Goal: Task Accomplishment & Management: Manage account settings

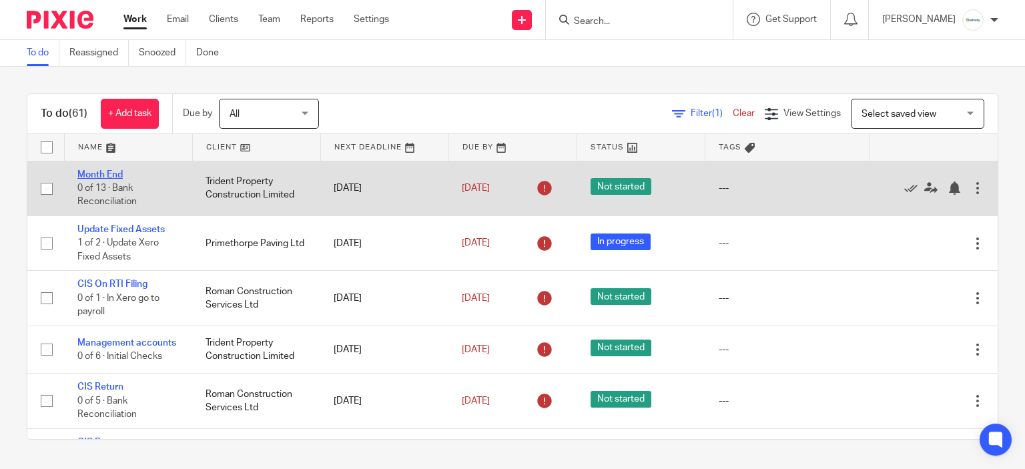
click at [101, 174] on link "Month End" at bounding box center [99, 174] width 45 height 9
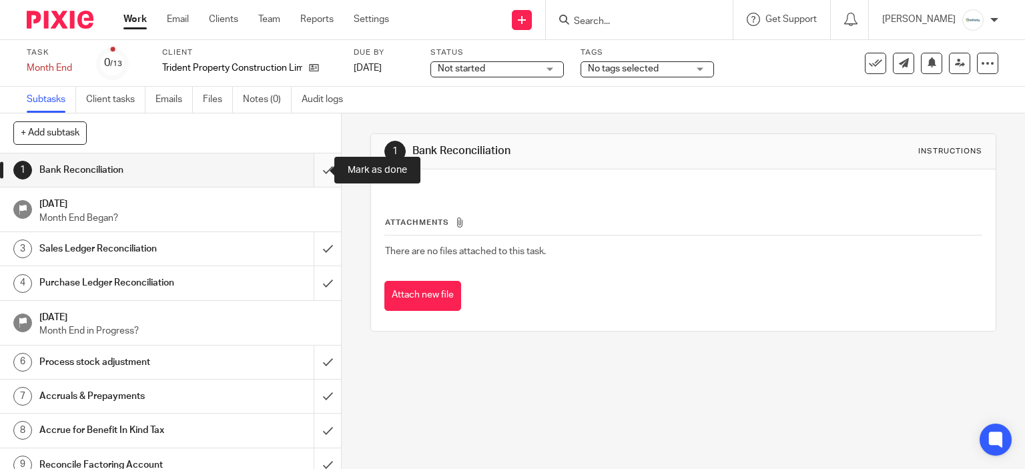
click at [312, 177] on input "submit" at bounding box center [170, 169] width 341 height 33
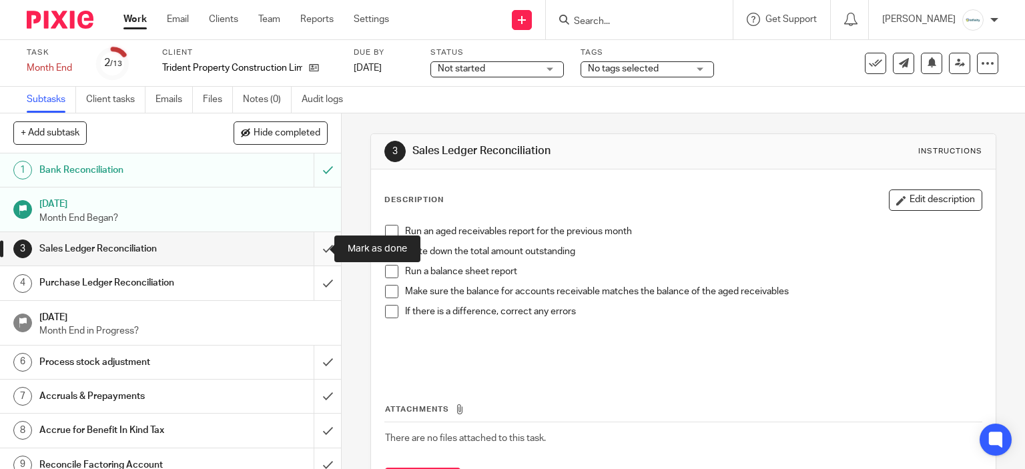
click at [309, 246] on input "submit" at bounding box center [170, 248] width 341 height 33
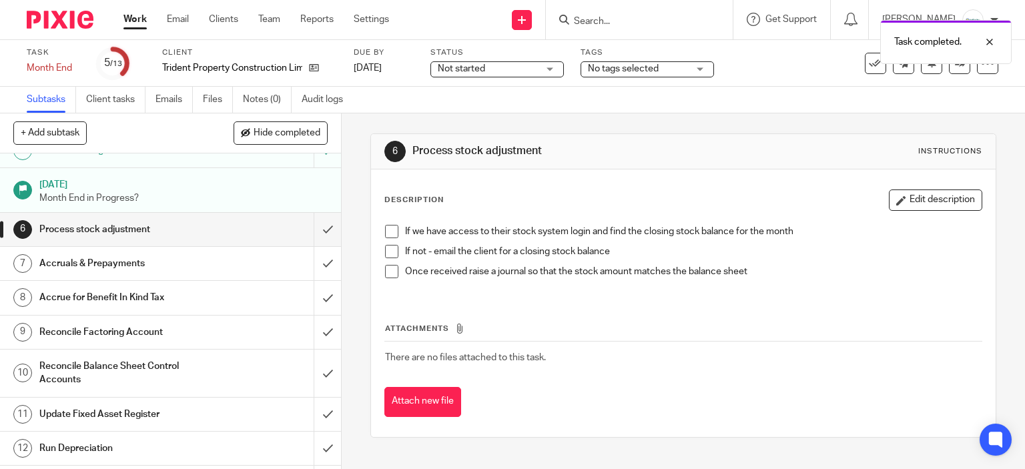
scroll to position [133, 0]
click at [314, 224] on input "submit" at bounding box center [170, 228] width 341 height 33
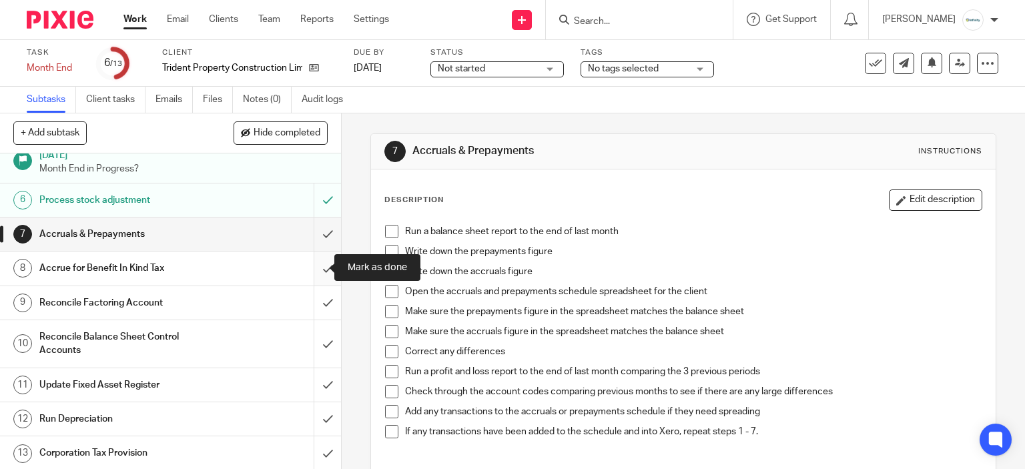
click at [320, 270] on input "submit" at bounding box center [170, 268] width 341 height 33
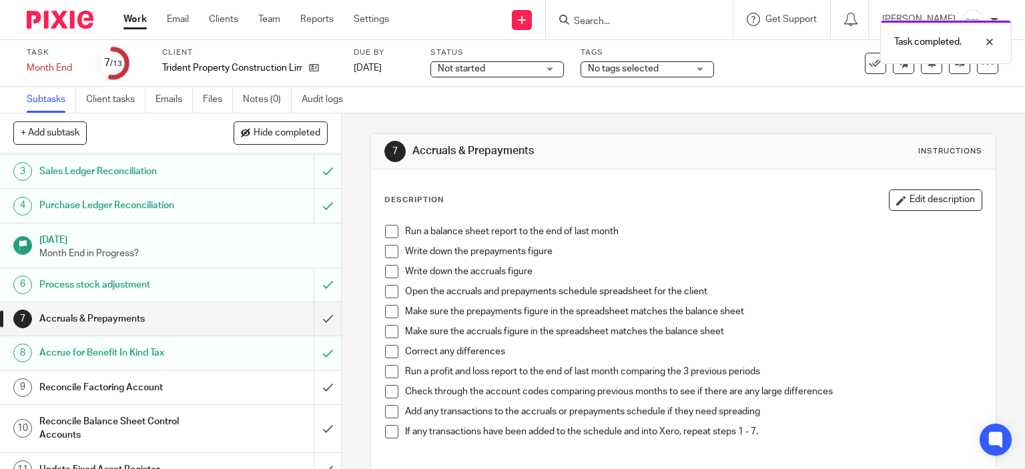
scroll to position [162, 0]
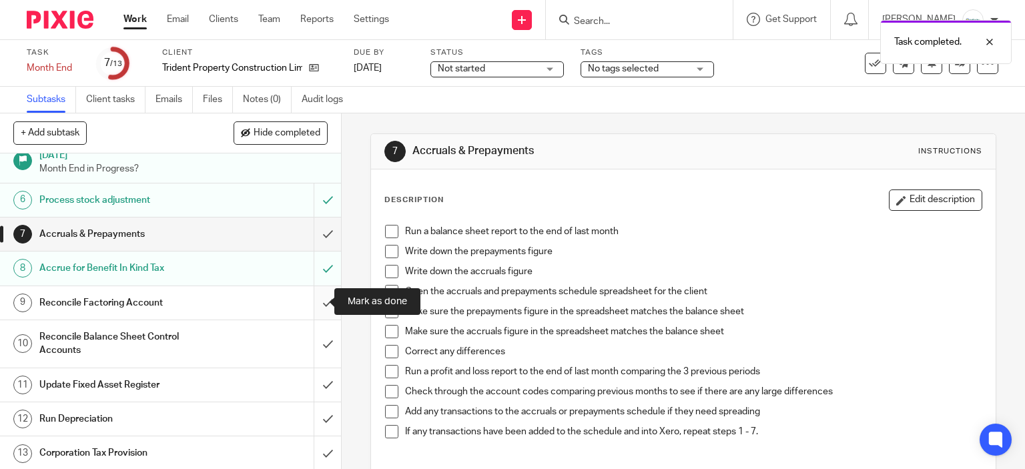
click at [316, 296] on input "submit" at bounding box center [170, 302] width 341 height 33
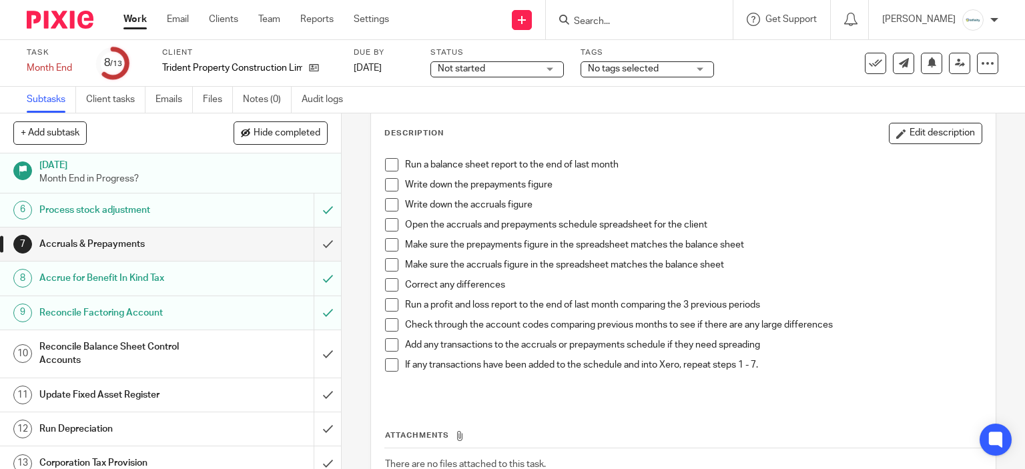
scroll to position [162, 0]
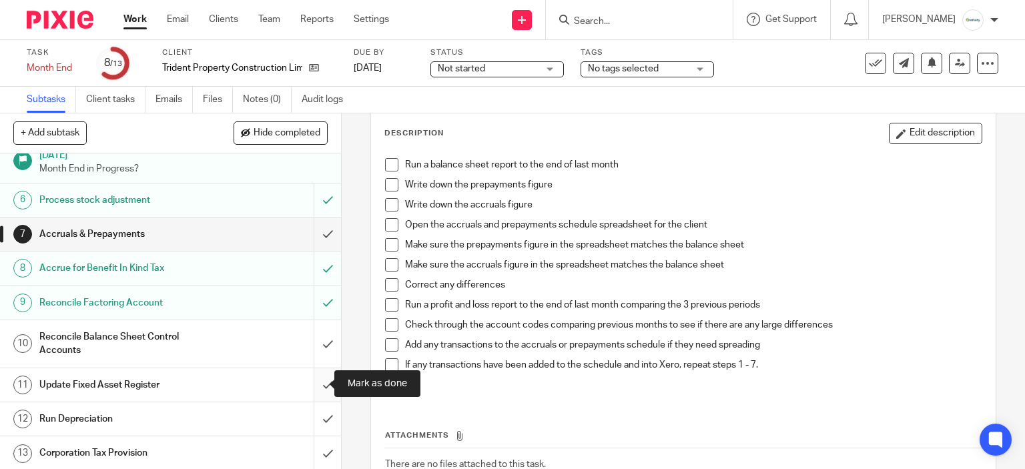
click at [301, 388] on input "submit" at bounding box center [170, 384] width 341 height 33
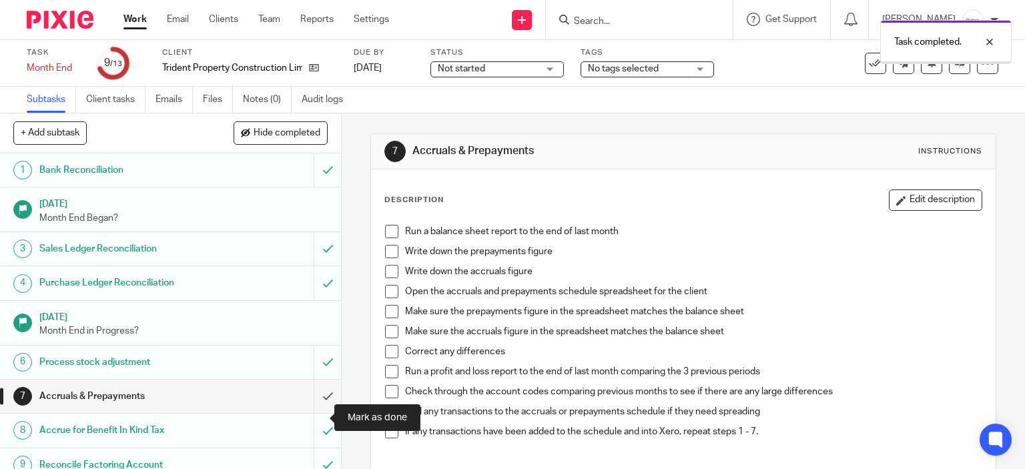
scroll to position [162, 0]
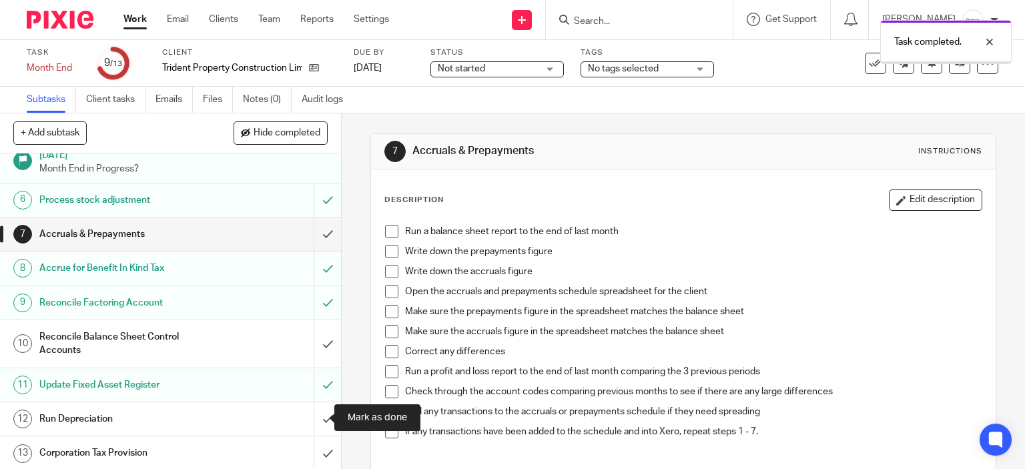
click at [305, 418] on input "submit" at bounding box center [170, 418] width 341 height 33
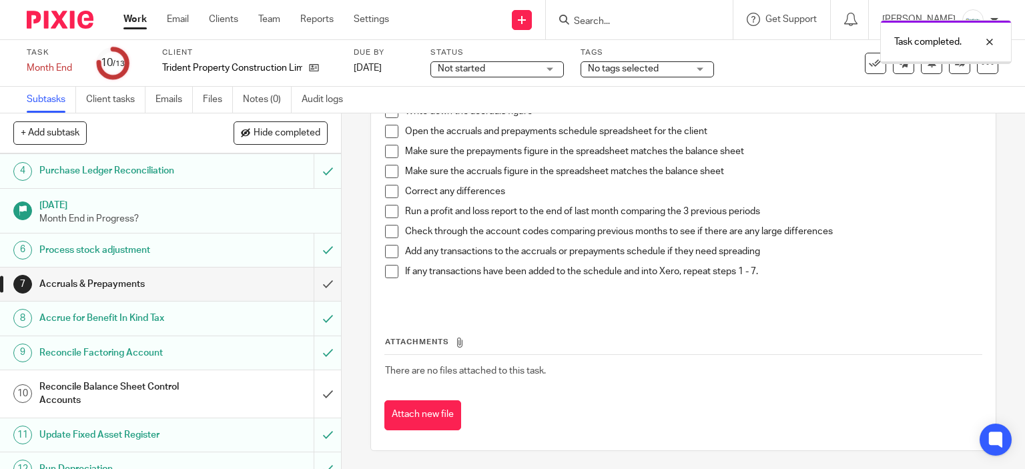
scroll to position [162, 0]
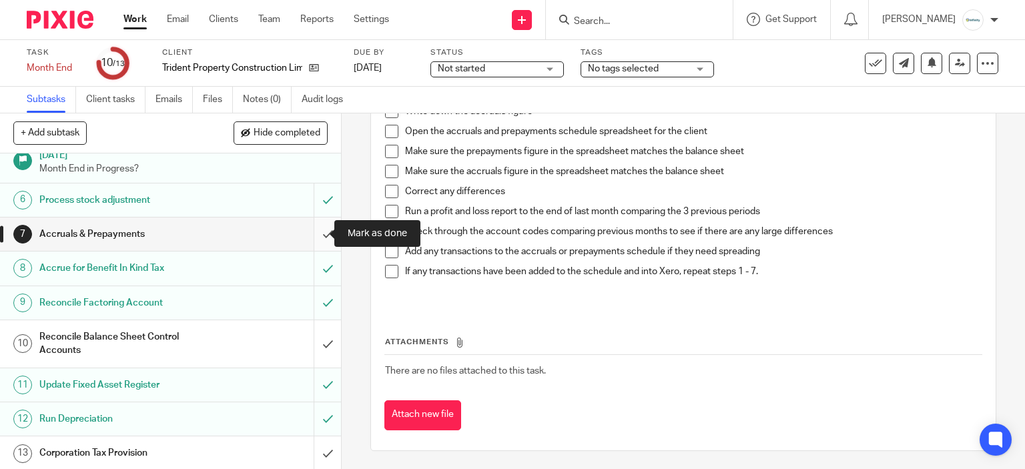
click at [309, 226] on input "submit" at bounding box center [170, 234] width 341 height 33
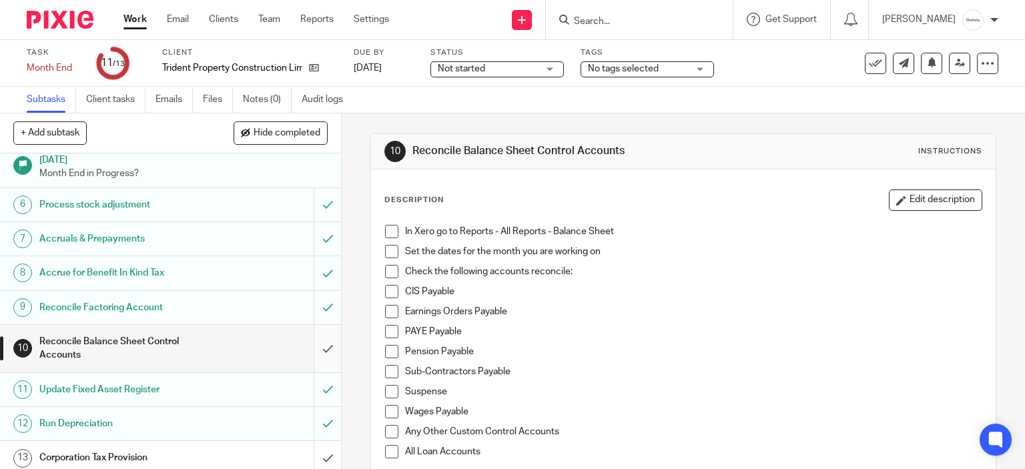
scroll to position [162, 0]
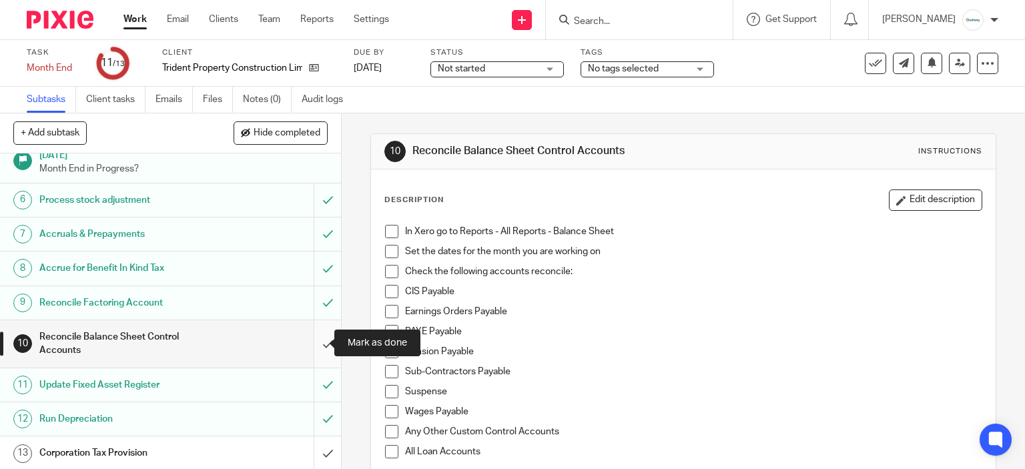
click at [310, 334] on input "submit" at bounding box center [170, 343] width 341 height 47
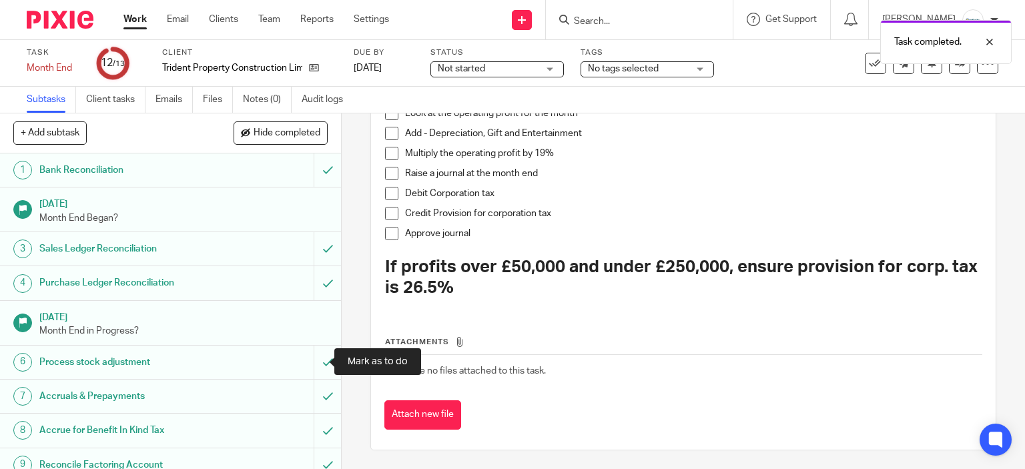
scroll to position [162, 0]
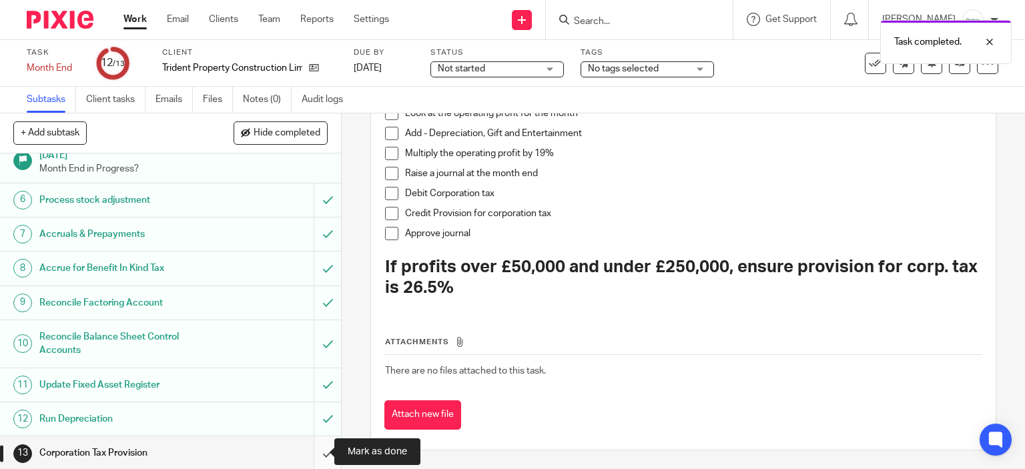
click at [310, 458] on input "submit" at bounding box center [170, 452] width 341 height 33
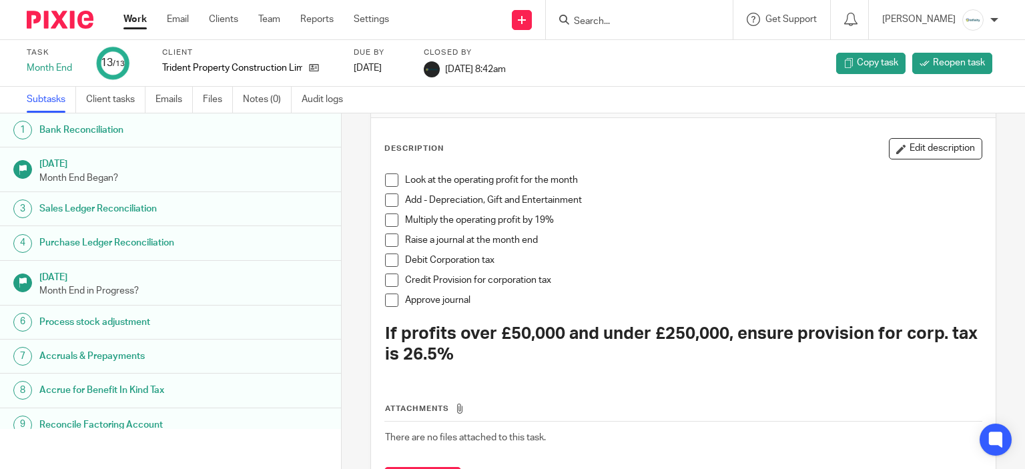
click at [142, 19] on link "Work" at bounding box center [134, 19] width 23 height 13
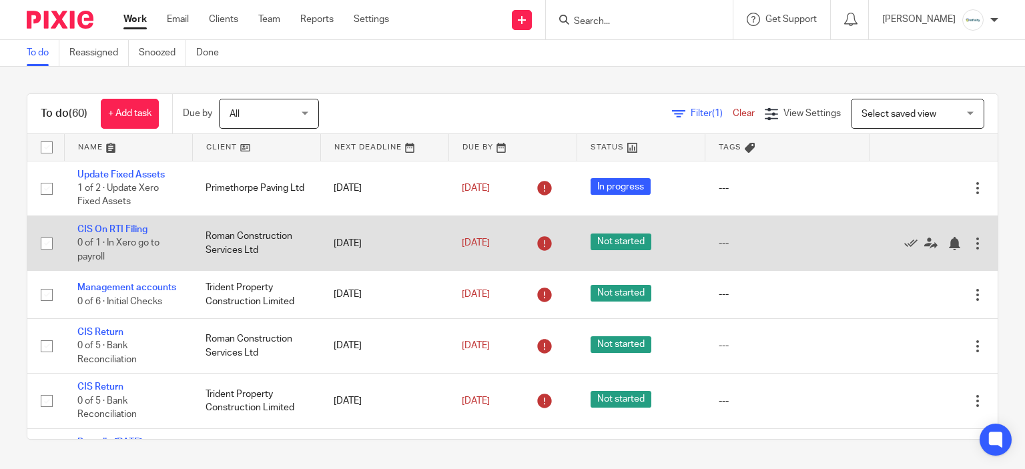
scroll to position [67, 0]
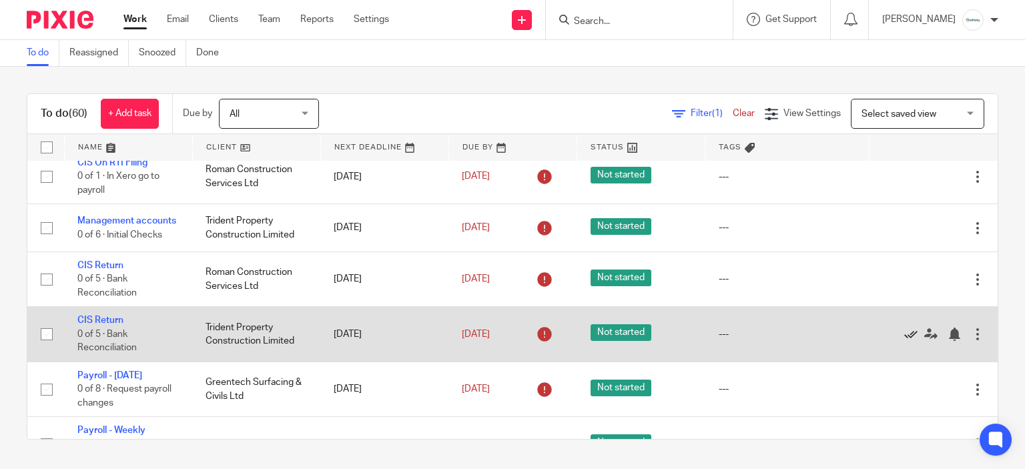
click at [904, 341] on icon at bounding box center [910, 334] width 13 height 13
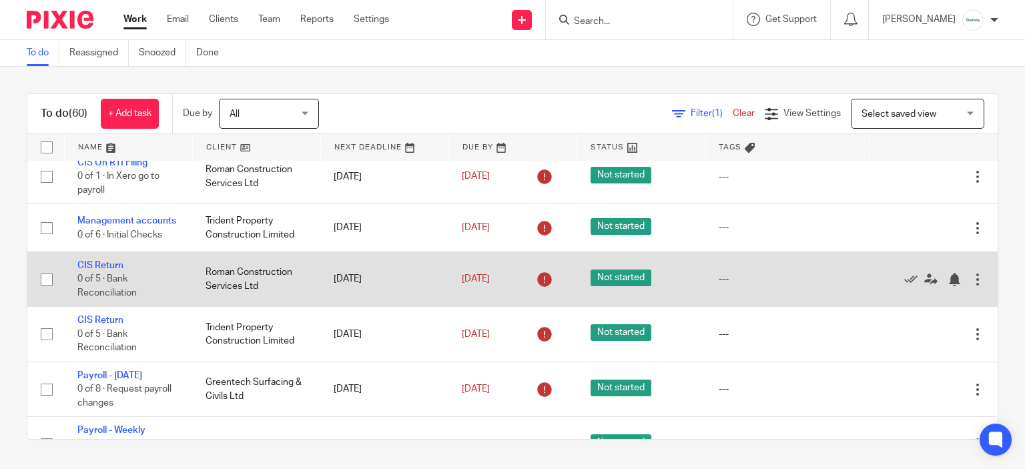
scroll to position [0, 0]
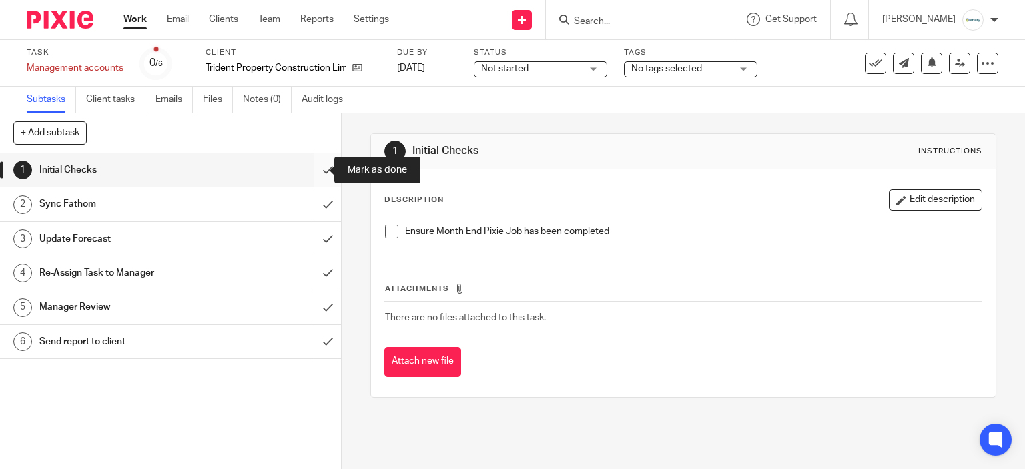
click at [316, 173] on input "submit" at bounding box center [170, 169] width 341 height 33
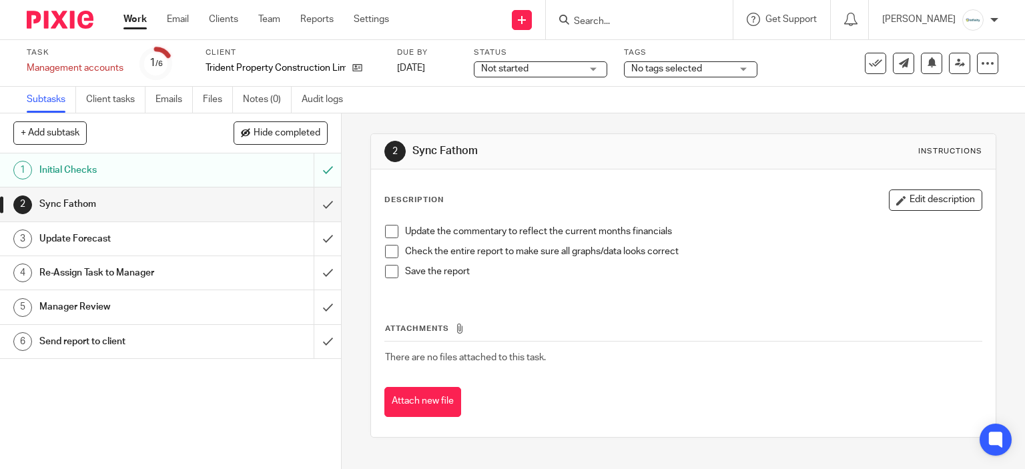
click at [322, 199] on input "submit" at bounding box center [170, 203] width 341 height 33
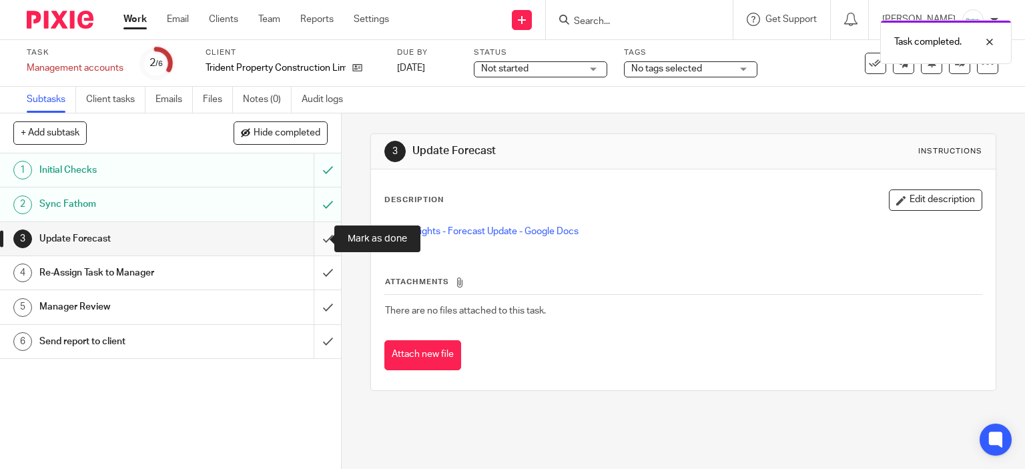
click at [313, 234] on input "submit" at bounding box center [170, 238] width 341 height 33
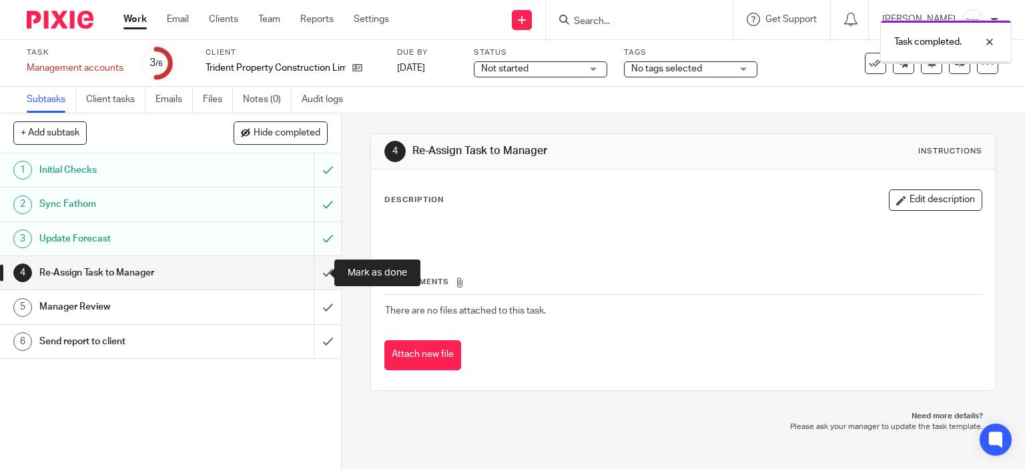
click at [323, 274] on input "submit" at bounding box center [170, 272] width 341 height 33
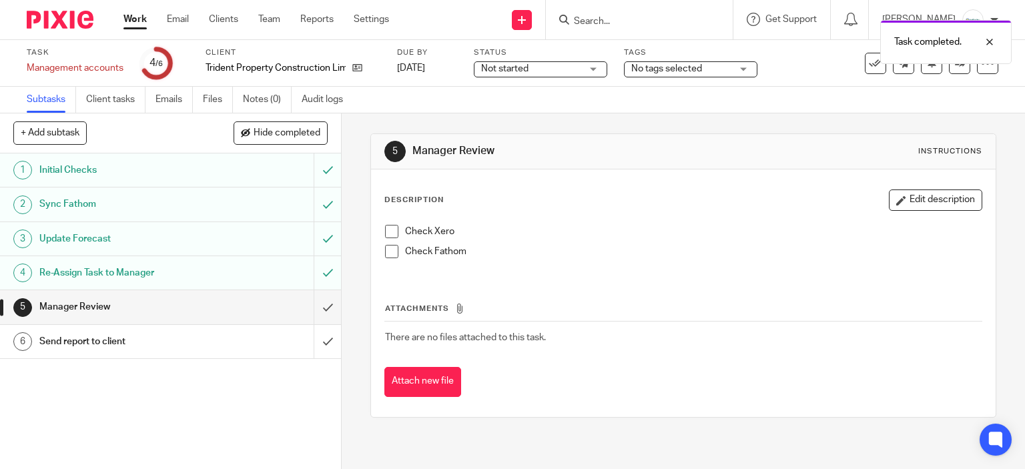
click at [560, 68] on span "Not started" at bounding box center [531, 69] width 100 height 14
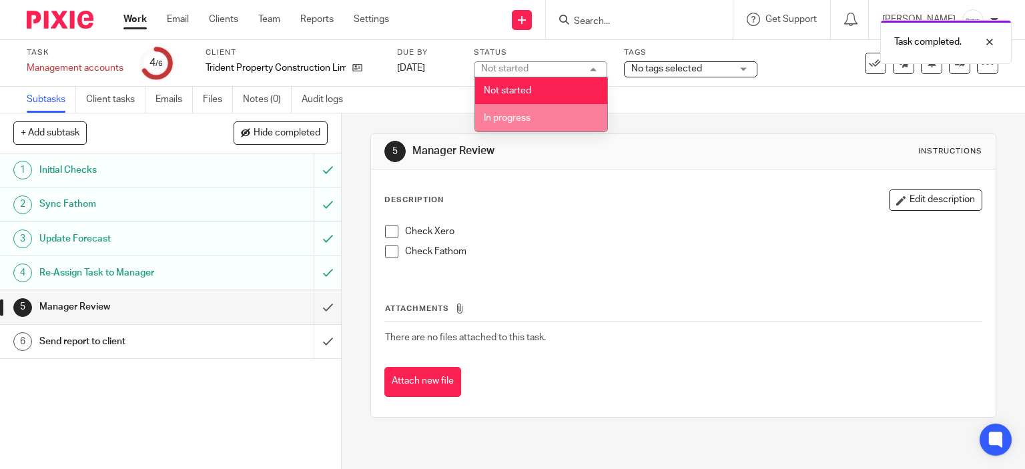
click at [568, 122] on li "In progress" at bounding box center [541, 117] width 132 height 27
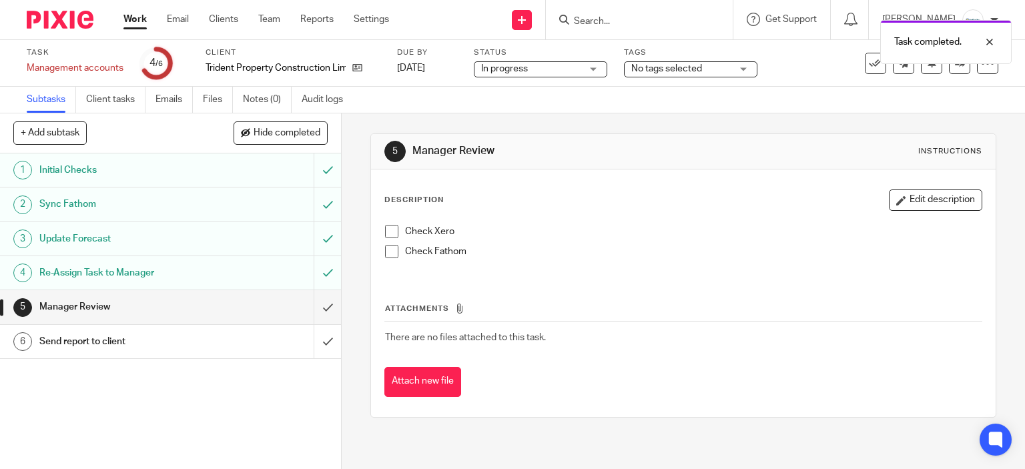
click at [699, 65] on span "No tags selected" at bounding box center [666, 68] width 71 height 9
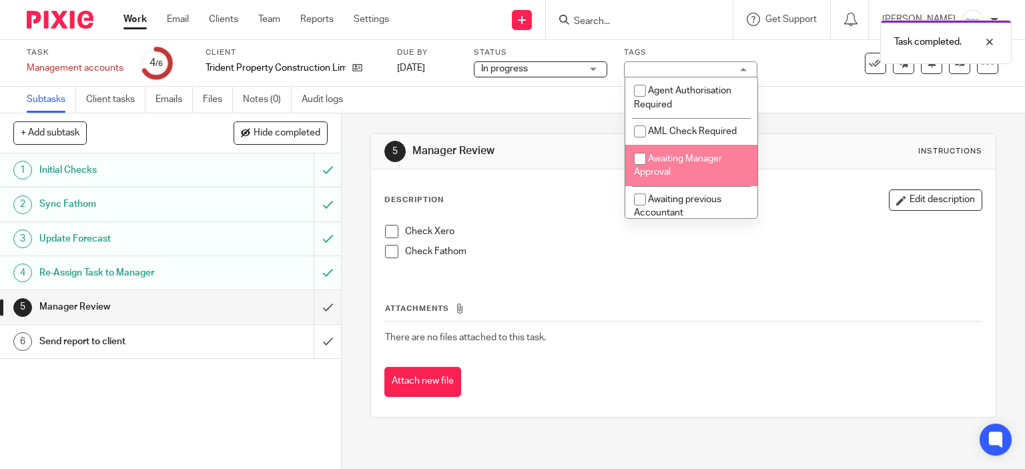
click at [718, 167] on li "Awaiting Manager Approval" at bounding box center [691, 165] width 132 height 41
checkbox input "true"
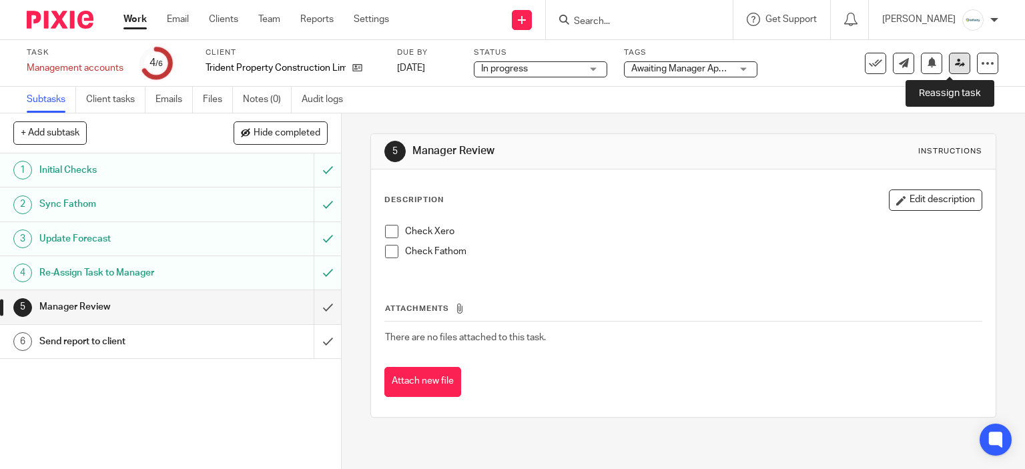
click at [955, 67] on icon at bounding box center [960, 63] width 10 height 10
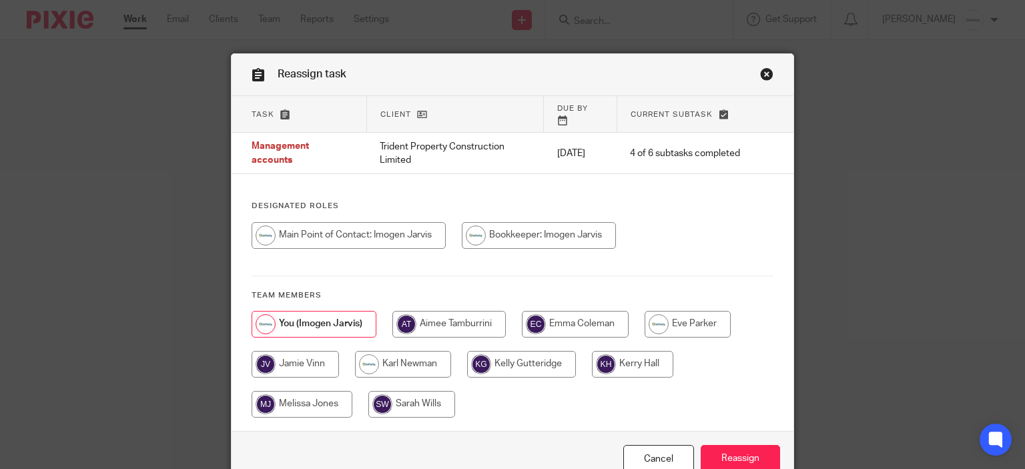
click at [446, 357] on div at bounding box center [513, 371] width 522 height 120
click at [414, 359] on input "radio" at bounding box center [403, 364] width 96 height 27
radio input "true"
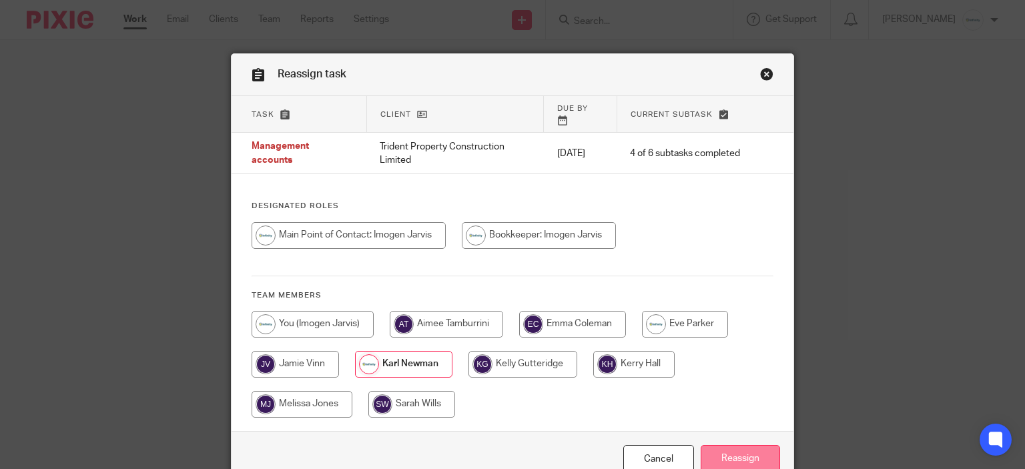
click at [755, 451] on input "Reassign" at bounding box center [740, 459] width 79 height 29
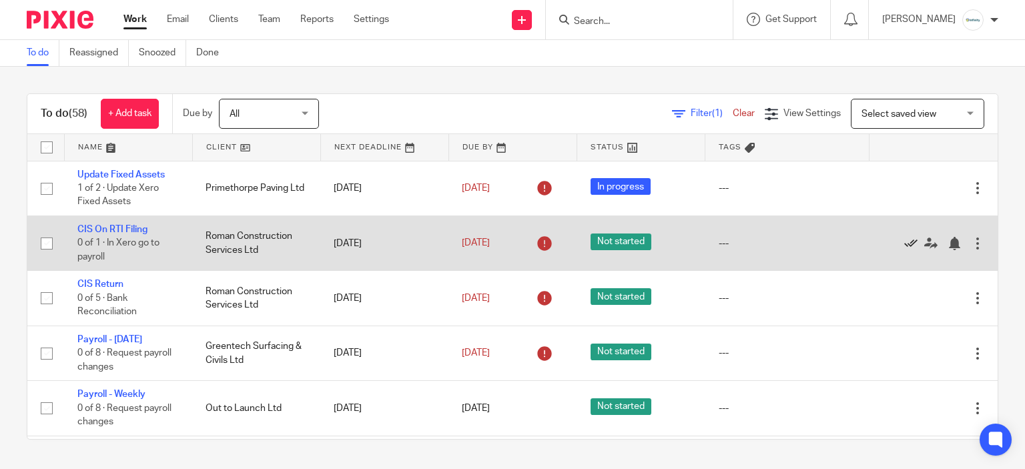
click at [904, 247] on icon at bounding box center [910, 243] width 13 height 13
